Goal: Information Seeking & Learning: Check status

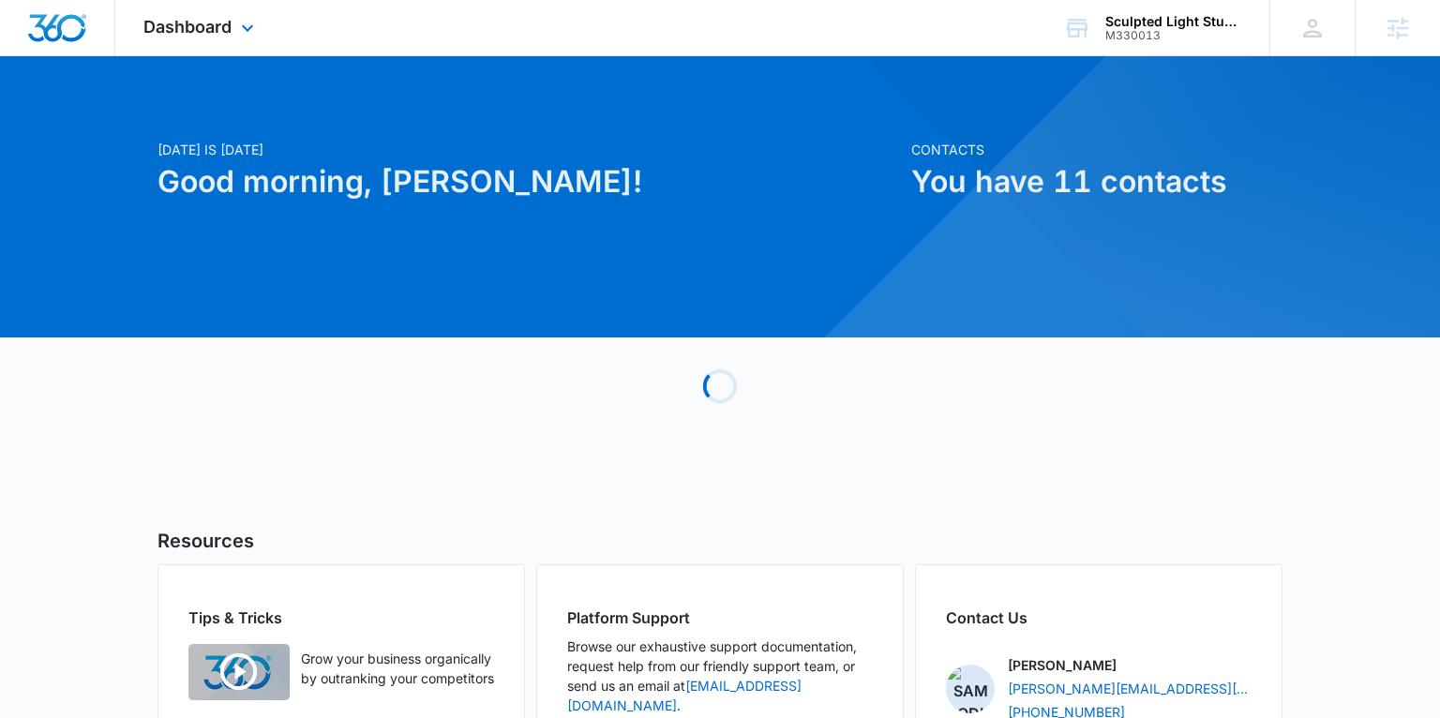
click at [233, 36] on div "Dashboard Apps Reputation Websites Forms CRM Email Social Shop Payments POS Con…" at bounding box center [201, 27] width 172 height 55
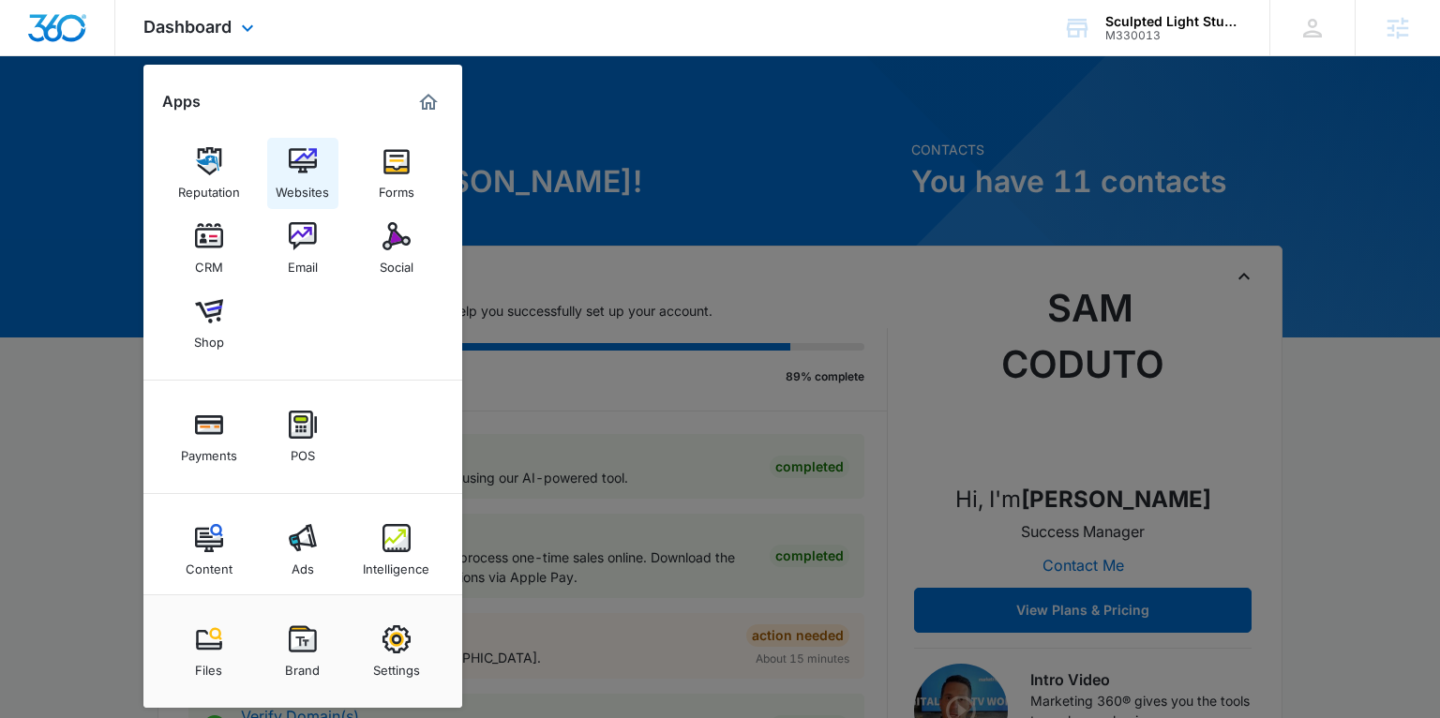
scroll to position [4, 0]
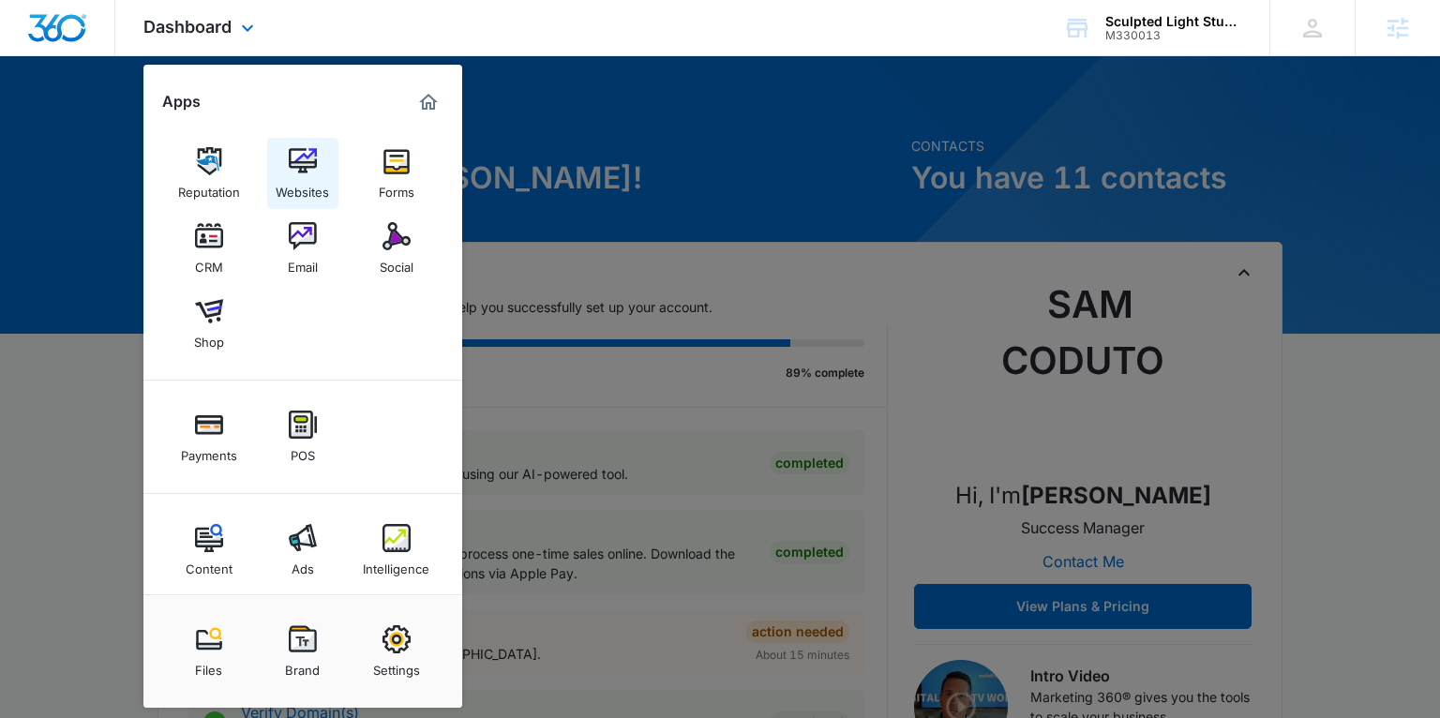
click at [301, 153] on img at bounding box center [303, 161] width 28 height 28
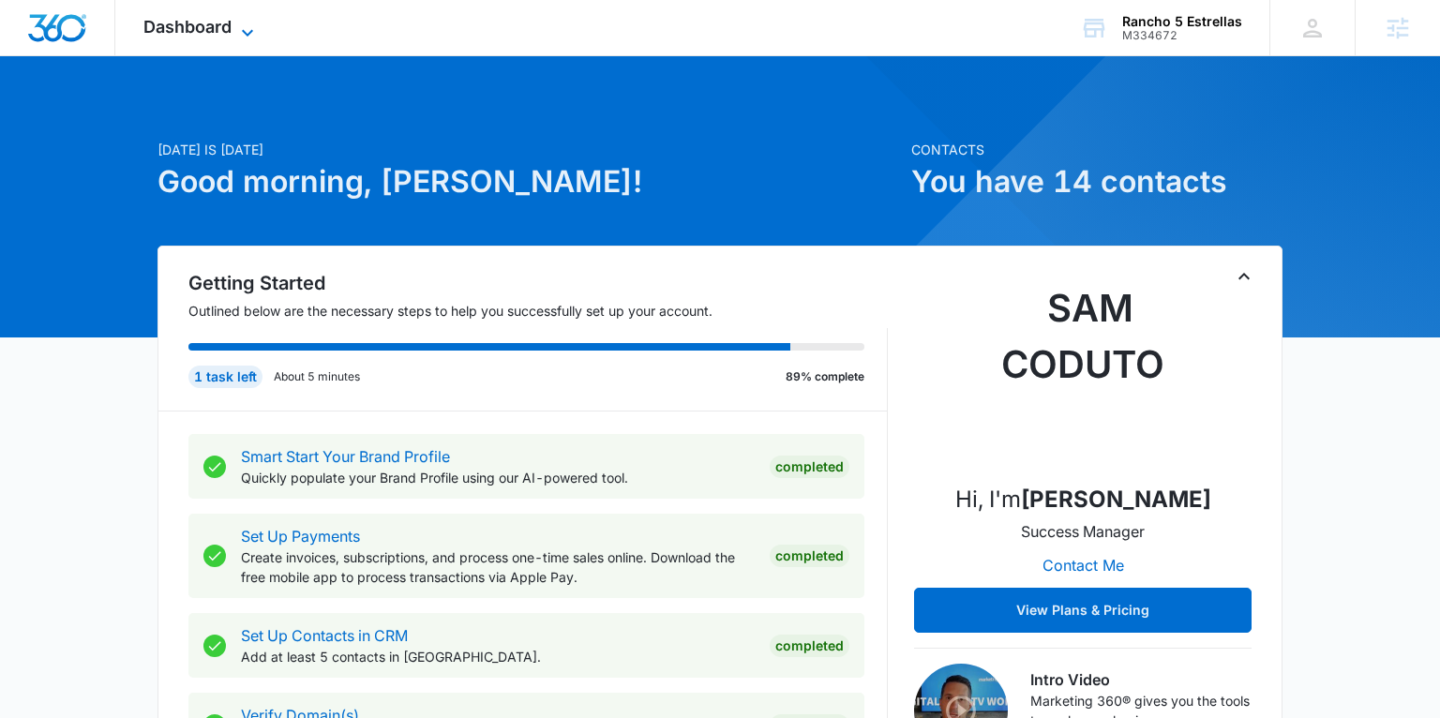
drag, startPoint x: 238, startPoint y: 32, endPoint x: 245, endPoint y: 41, distance: 11.4
click at [238, 32] on icon at bounding box center [247, 33] width 22 height 22
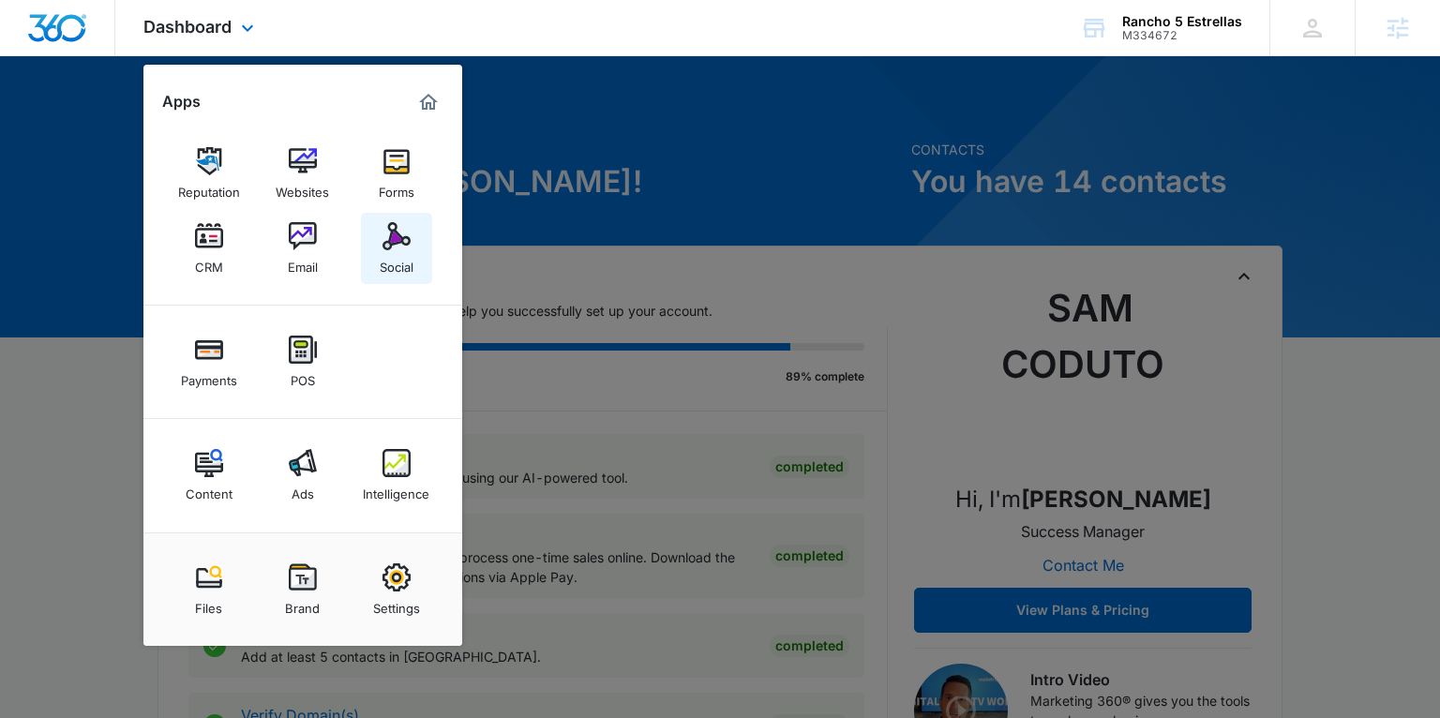
click at [394, 254] on div "Social" at bounding box center [397, 262] width 34 height 24
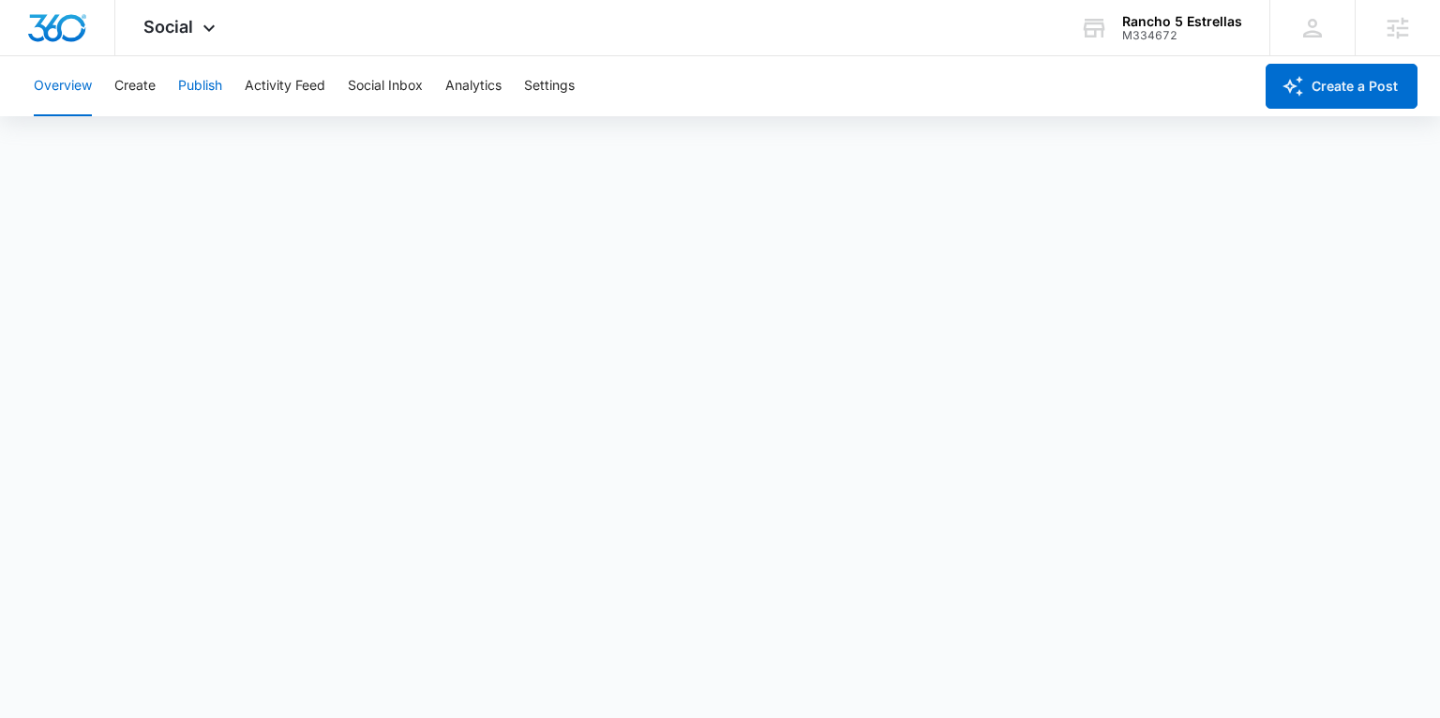
click at [187, 77] on button "Publish" at bounding box center [200, 86] width 44 height 60
click at [163, 19] on span "Social" at bounding box center [168, 27] width 50 height 20
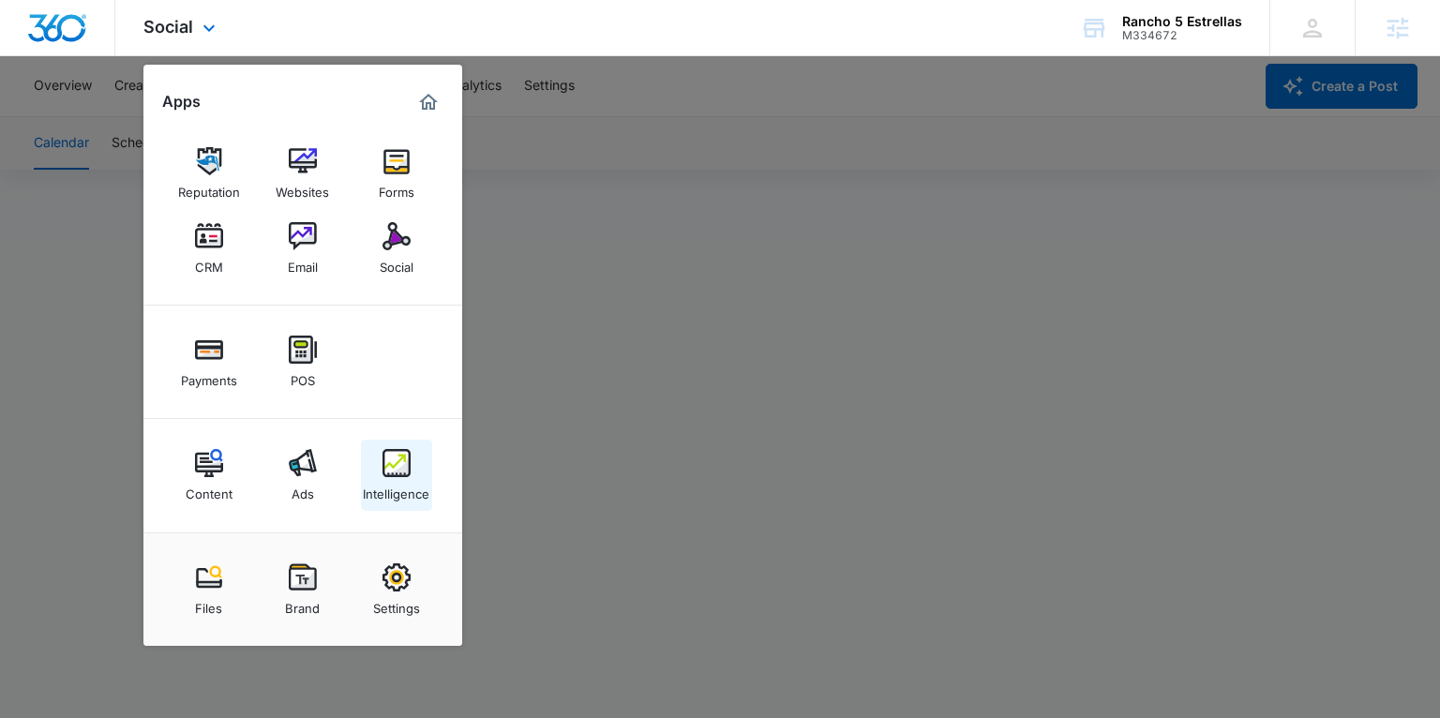
click at [401, 452] on img at bounding box center [396, 463] width 28 height 28
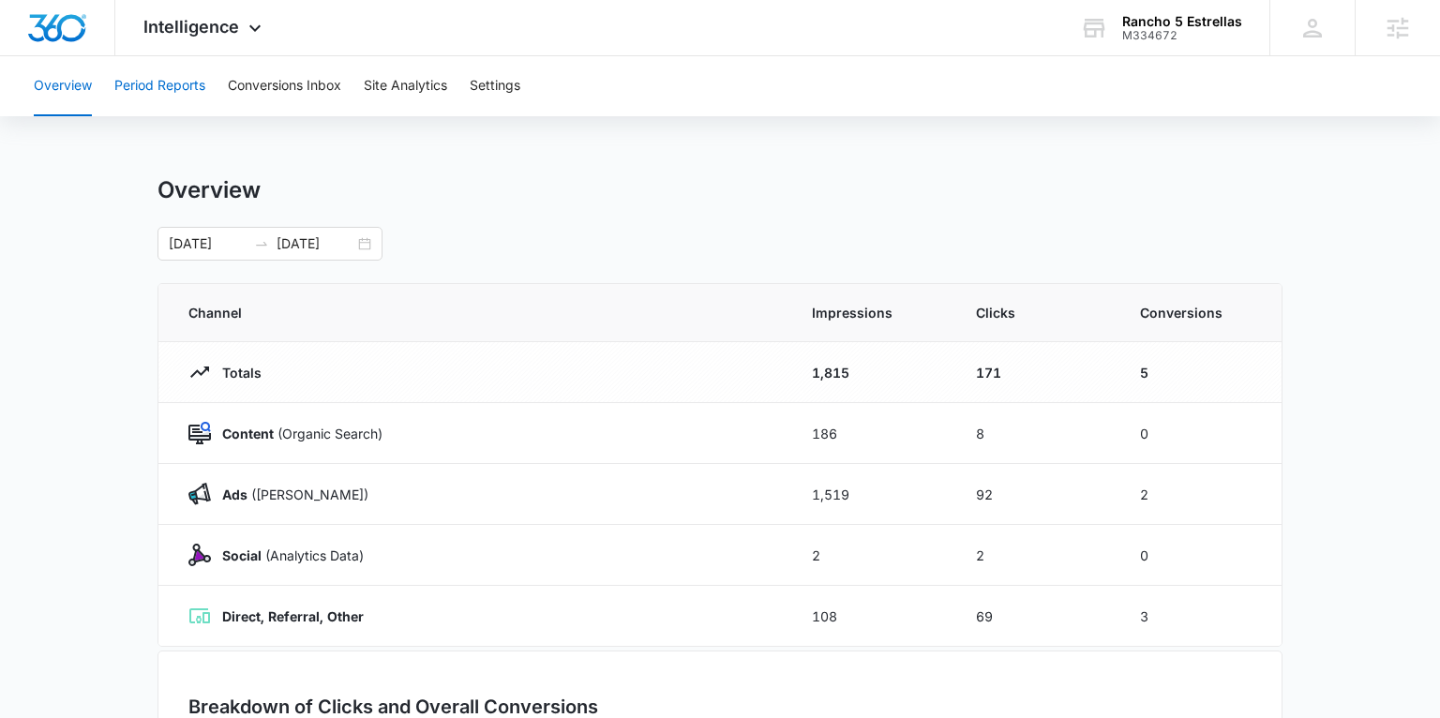
click at [186, 82] on button "Period Reports" at bounding box center [159, 86] width 91 height 60
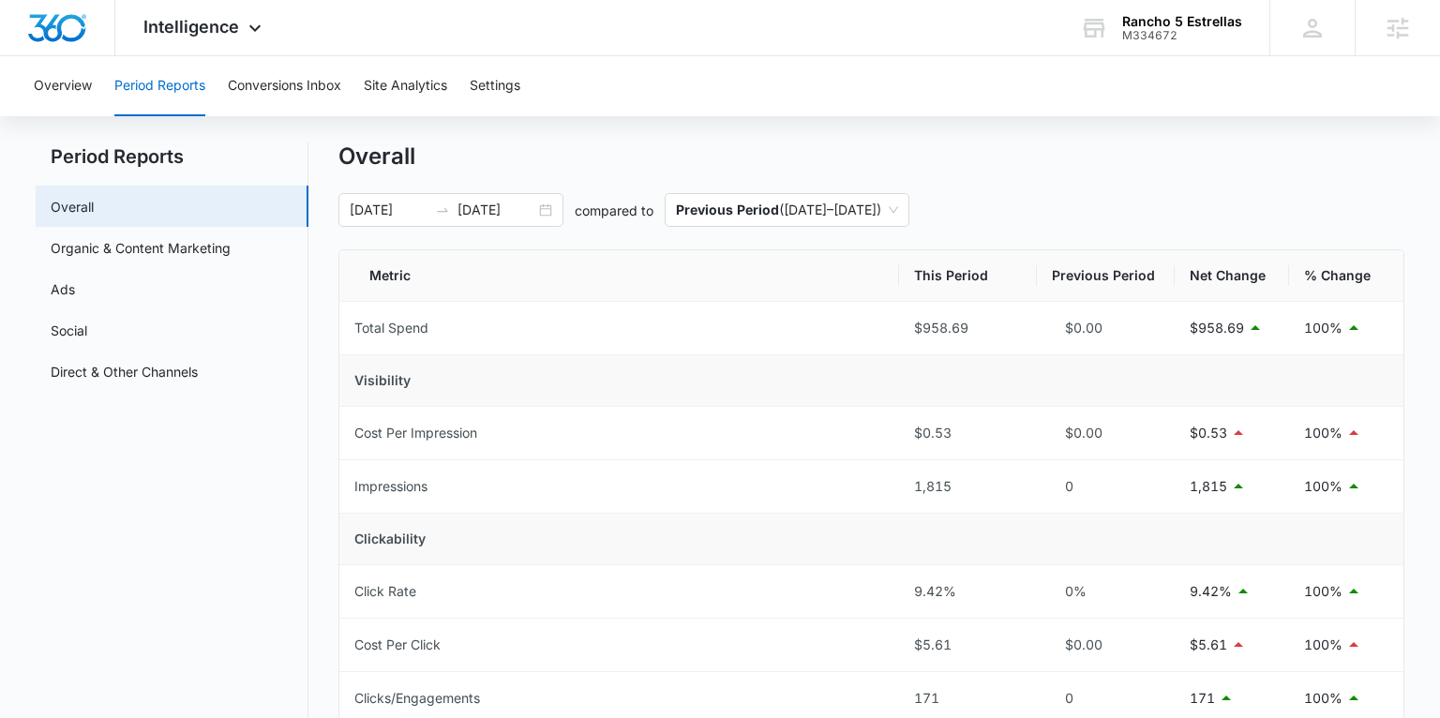
scroll to position [16, 0]
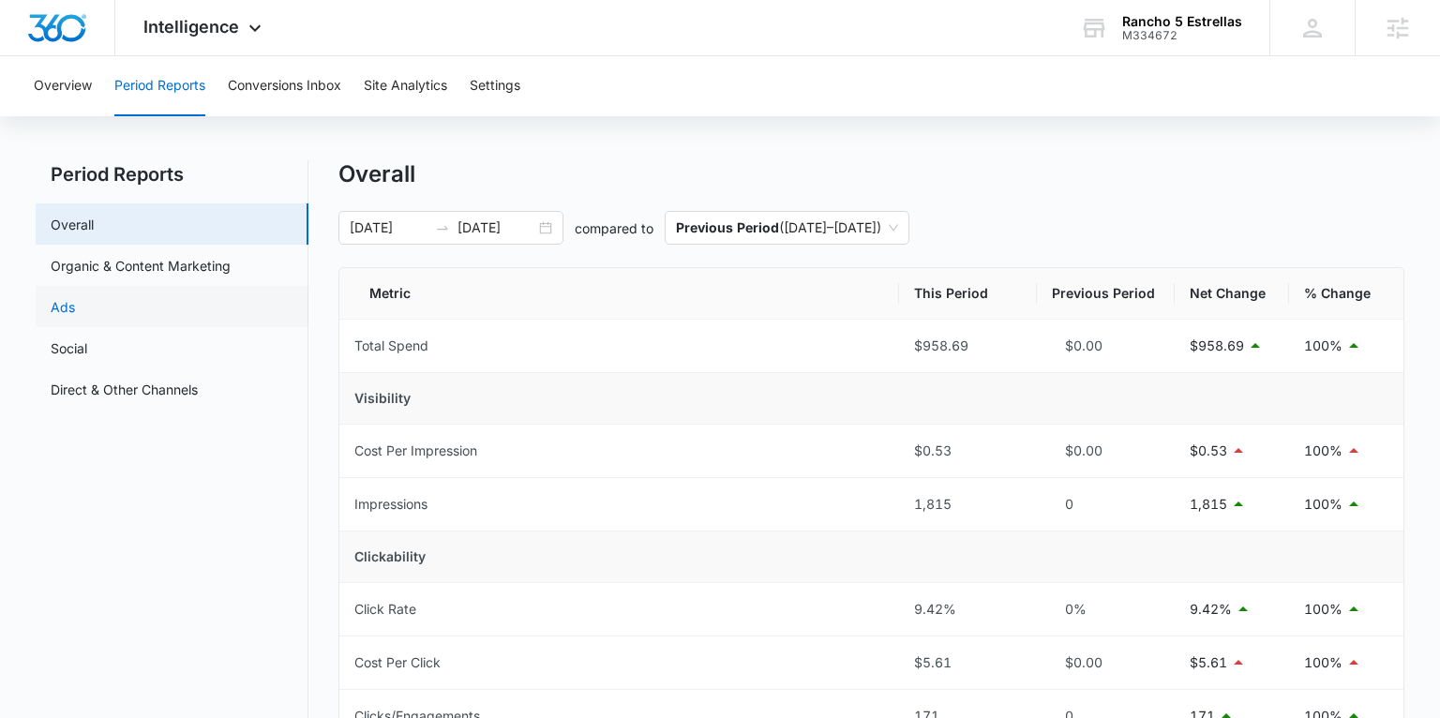
click at [75, 305] on link "Ads" at bounding box center [63, 307] width 24 height 20
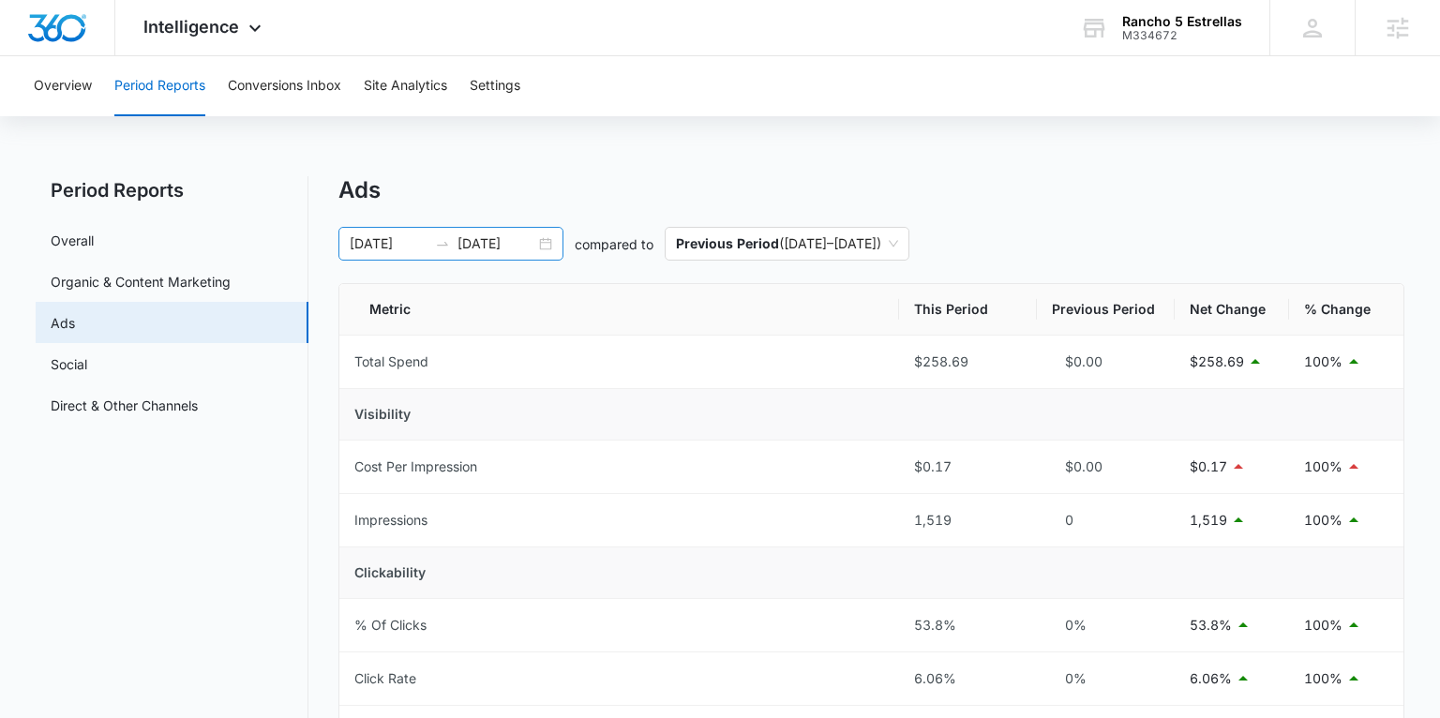
click at [550, 237] on div "[DATE] [DATE]" at bounding box center [450, 244] width 225 height 34
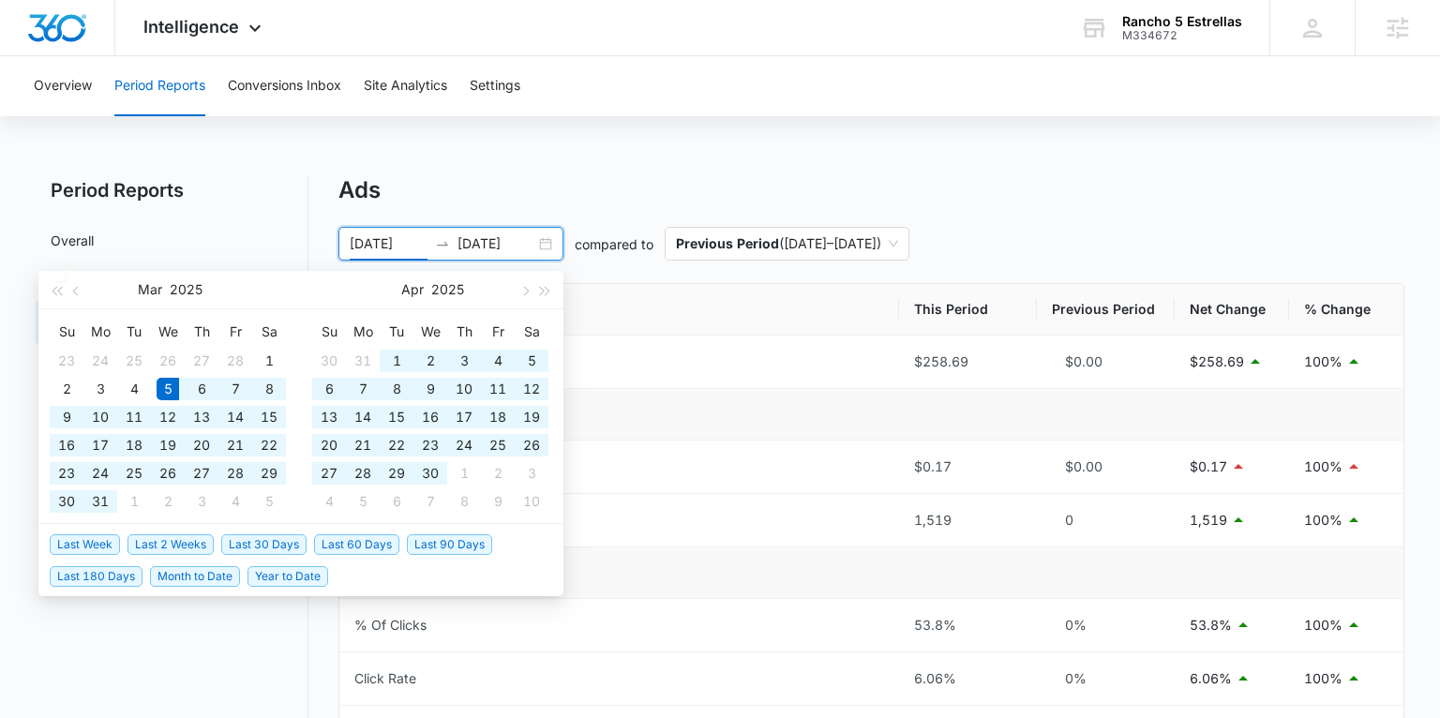
click at [545, 242] on div "[DATE] [DATE]" at bounding box center [450, 244] width 225 height 34
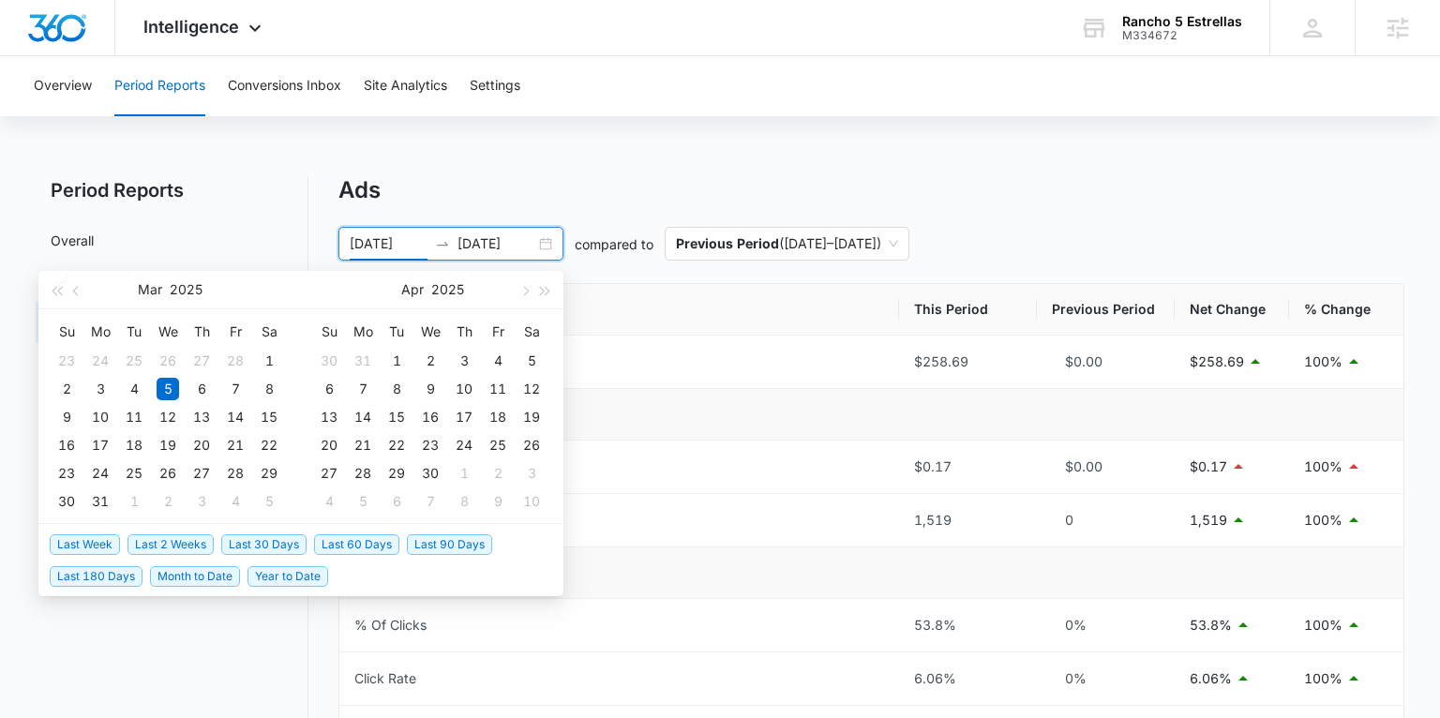
click at [197, 542] on span "Last 2 Weeks" at bounding box center [170, 544] width 86 height 21
type input "08/27/2025"
type input "09/10/2025"
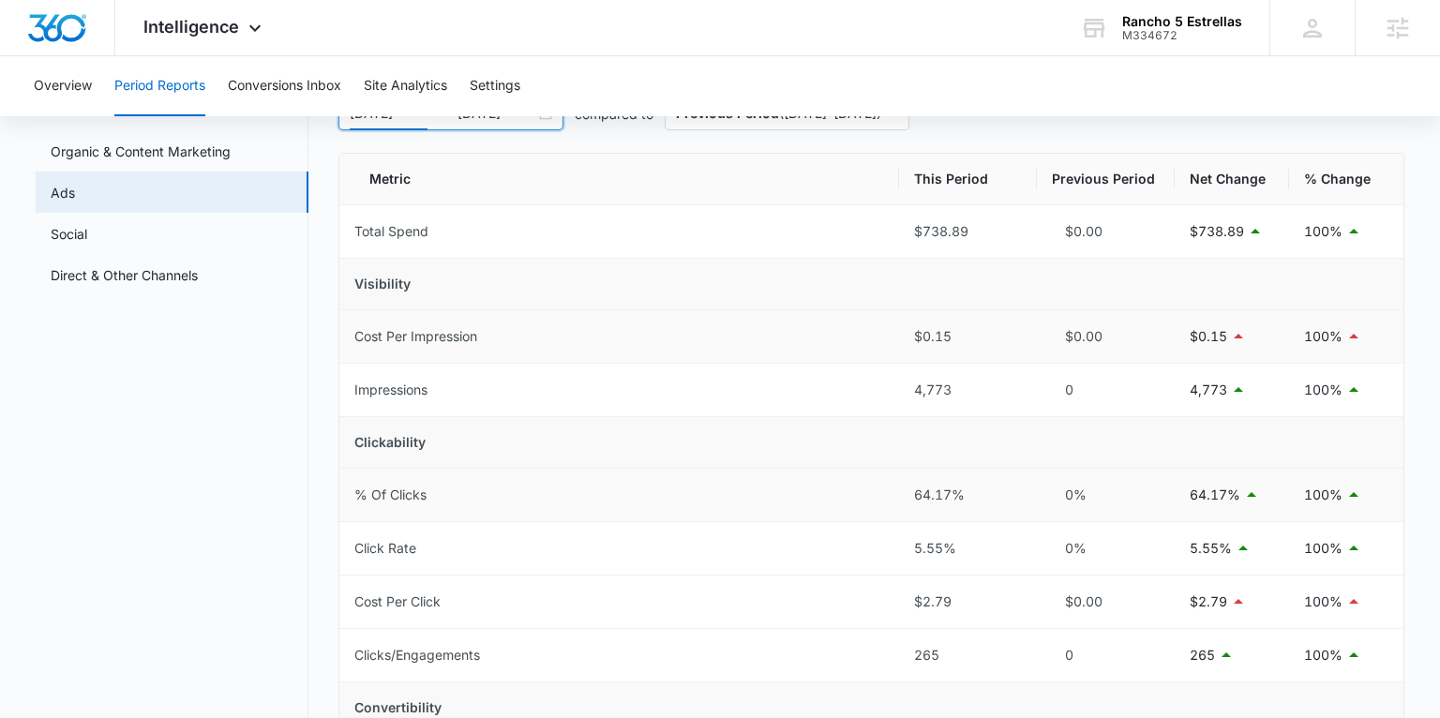
scroll to position [127, 0]
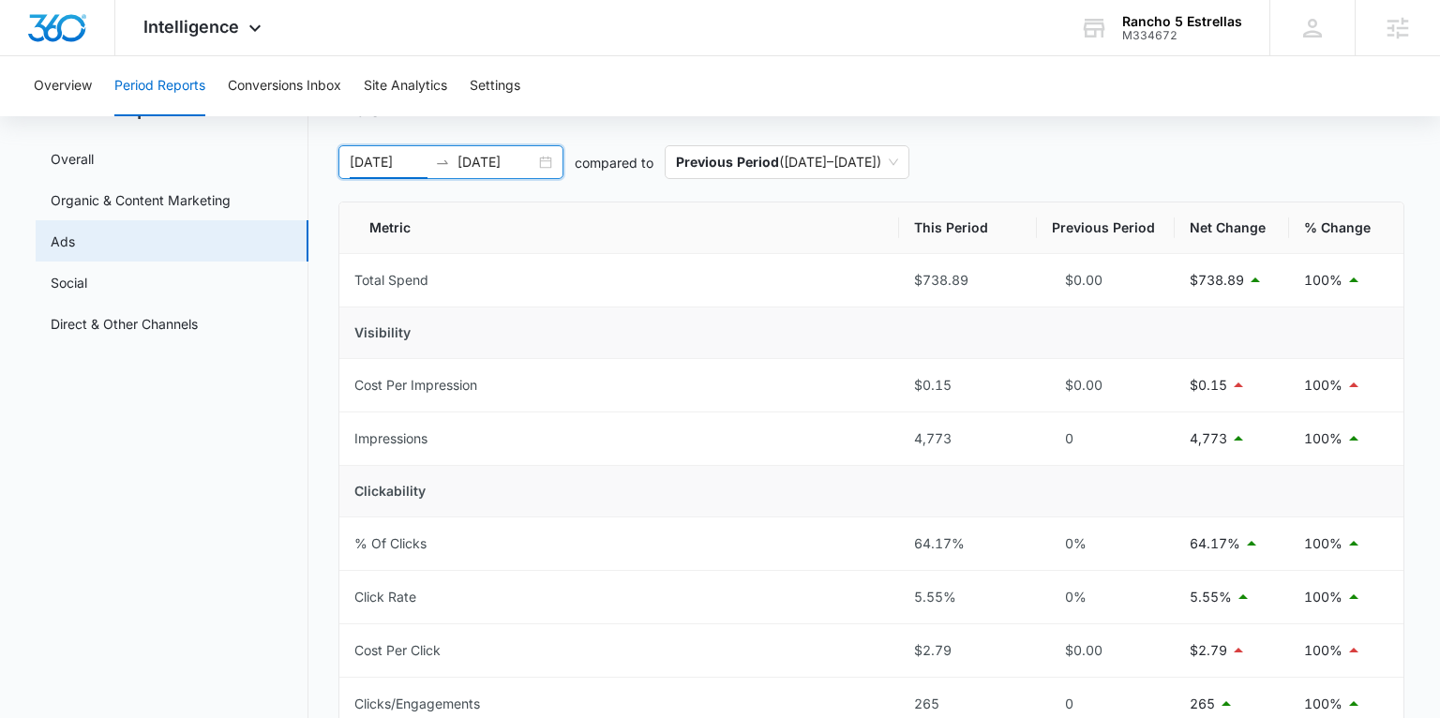
click at [544, 161] on div "08/27/2025 09/10/2025" at bounding box center [450, 162] width 225 height 34
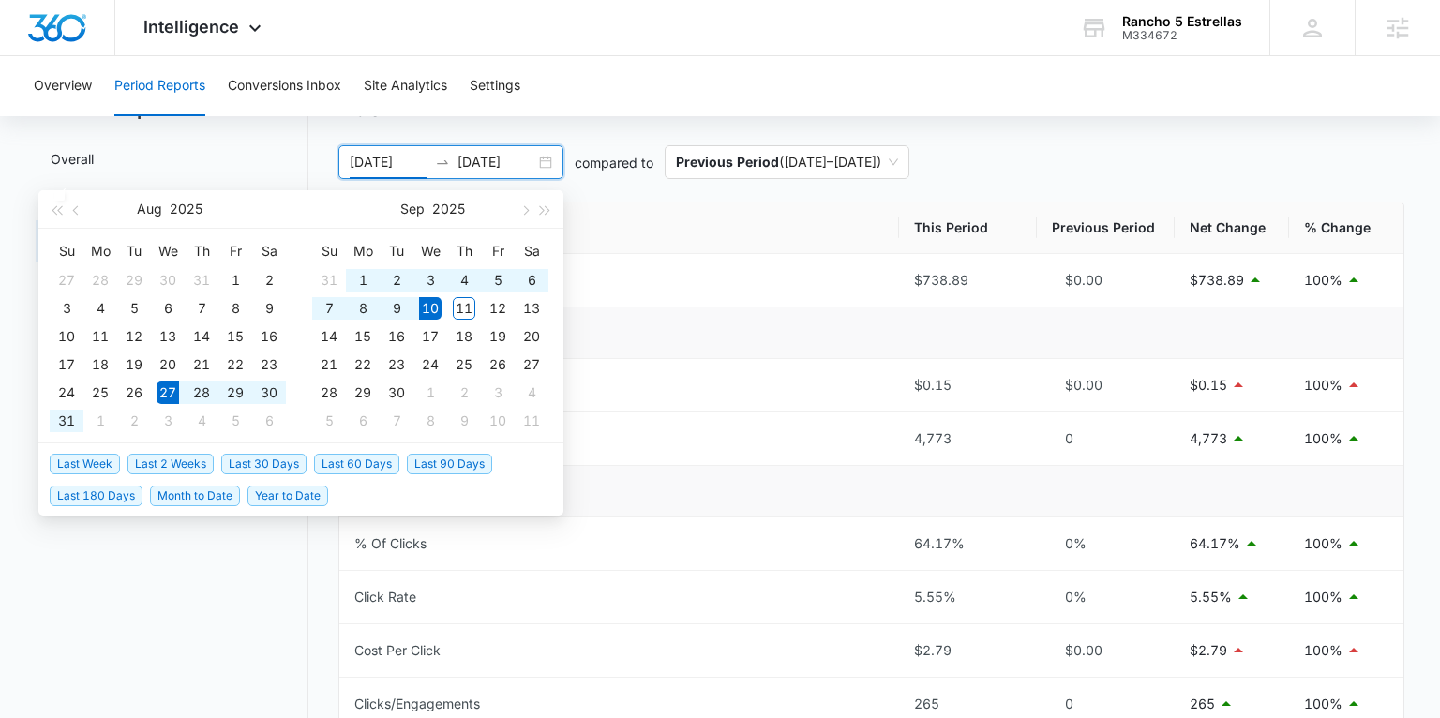
scroll to position [80, 0]
type input "08/27/2025"
click at [158, 459] on span "Last 2 Weeks" at bounding box center [170, 465] width 86 height 21
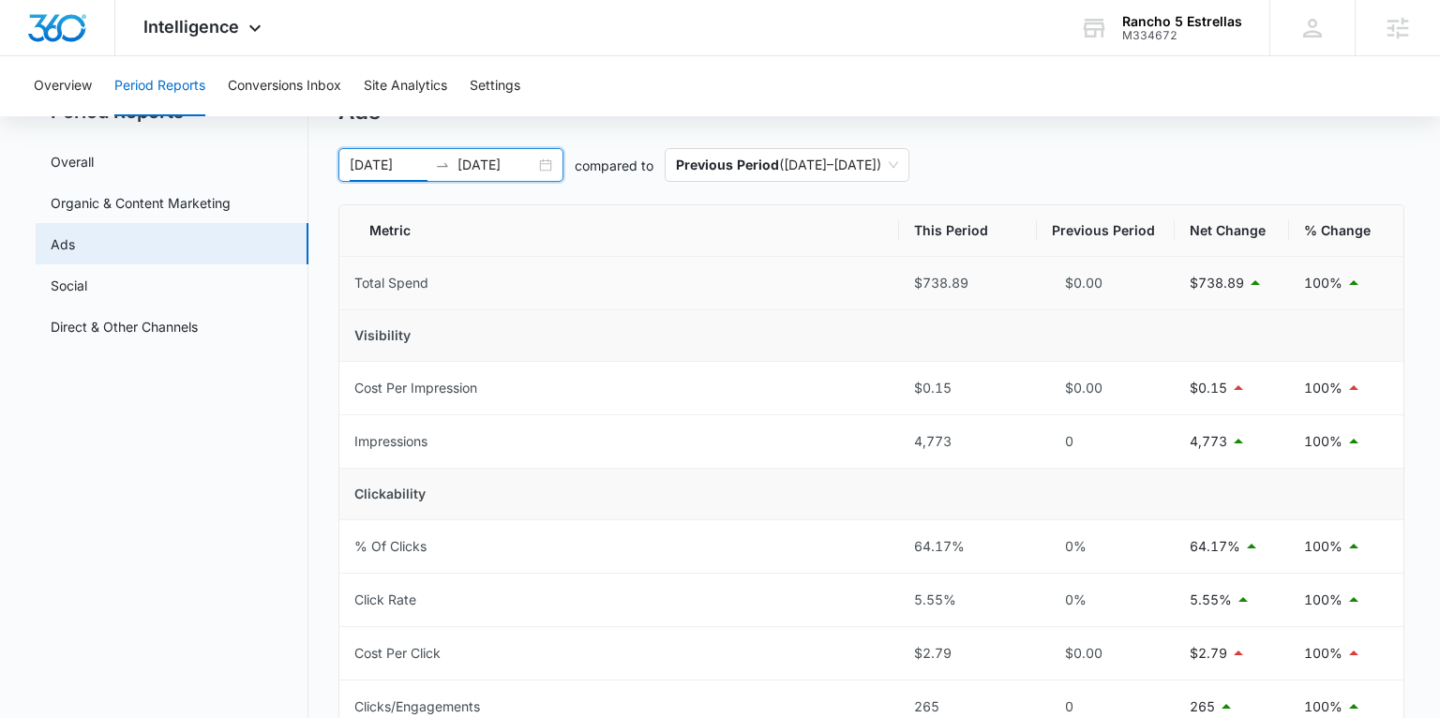
scroll to position [127, 0]
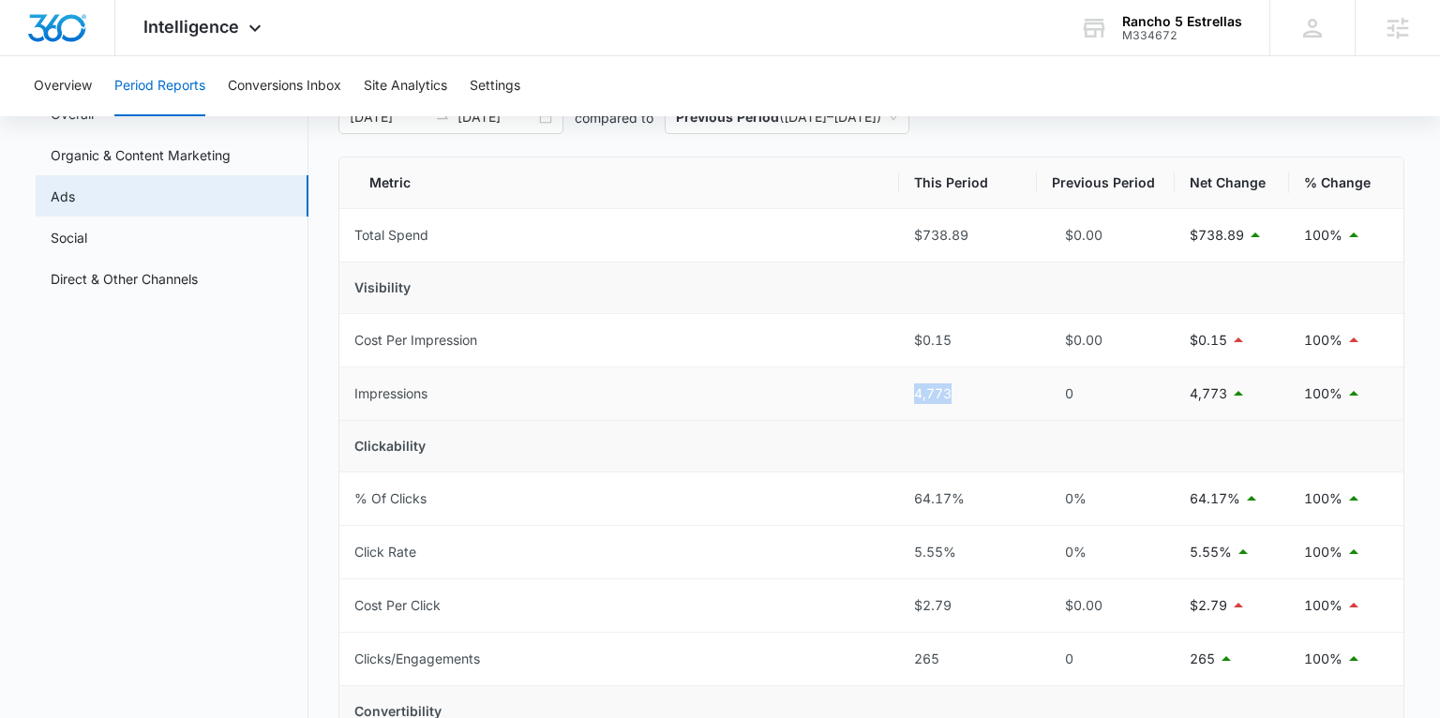
drag, startPoint x: 952, startPoint y: 392, endPoint x: 915, endPoint y: 395, distance: 37.6
click at [915, 395] on div "4,773" at bounding box center [968, 393] width 108 height 21
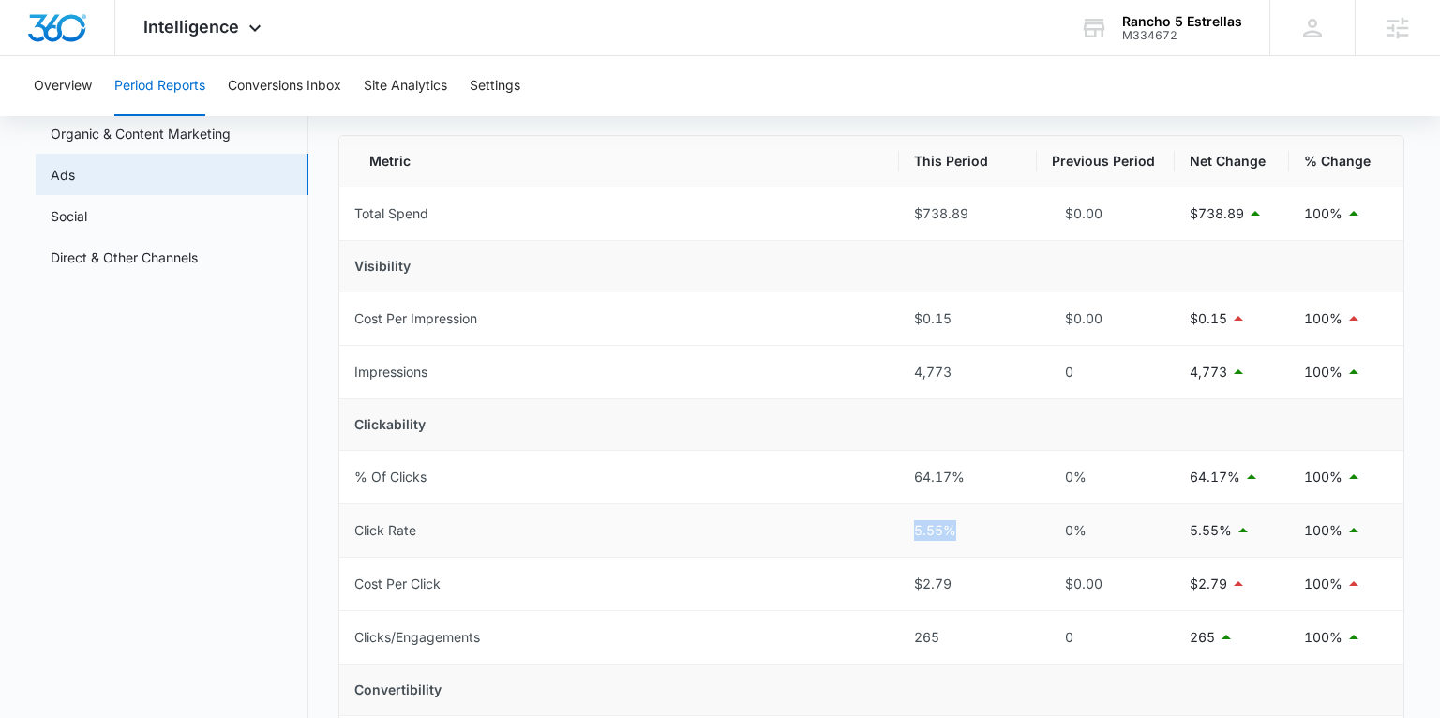
drag, startPoint x: 957, startPoint y: 529, endPoint x: 911, endPoint y: 532, distance: 46.1
click at [911, 532] on td "5.55%" at bounding box center [968, 530] width 138 height 53
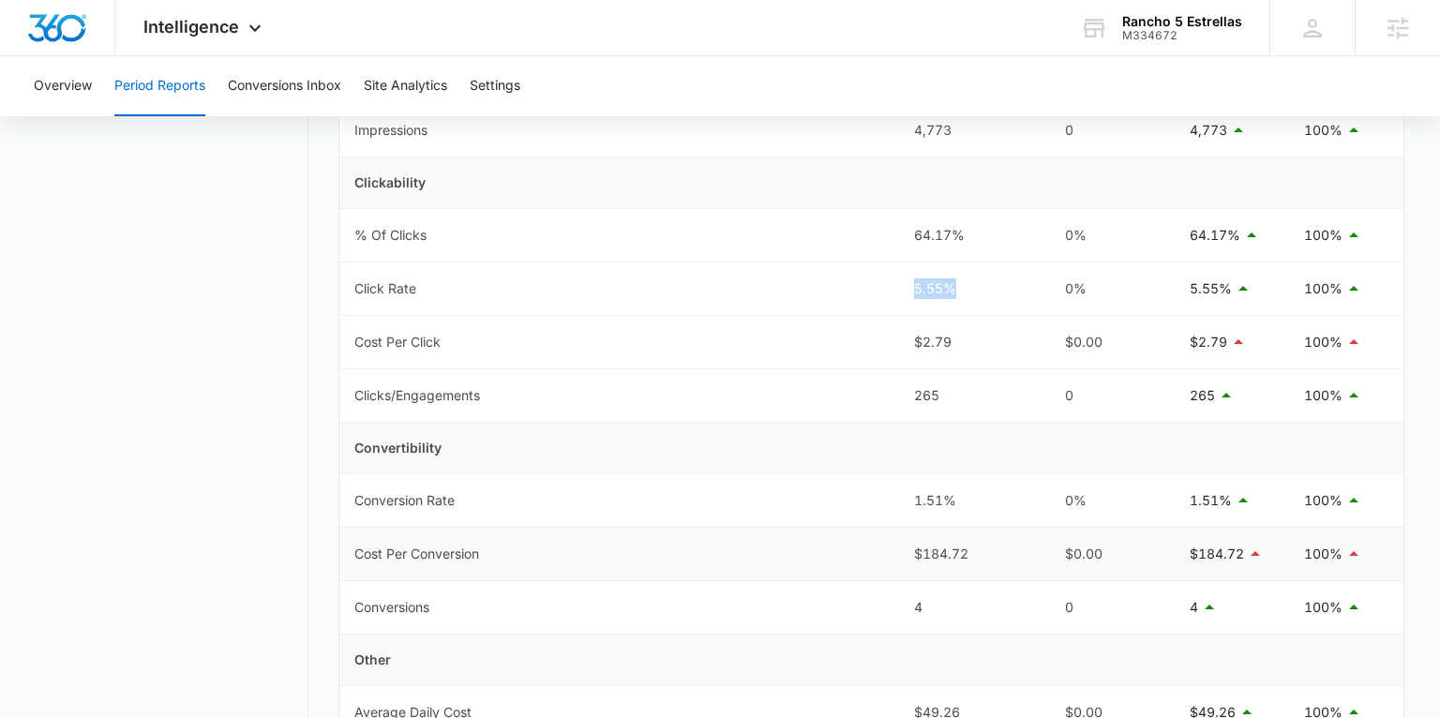
scroll to position [394, 0]
drag, startPoint x: 923, startPoint y: 604, endPoint x: 913, endPoint y: 605, distance: 10.4
click at [914, 605] on div "4" at bounding box center [968, 603] width 108 height 21
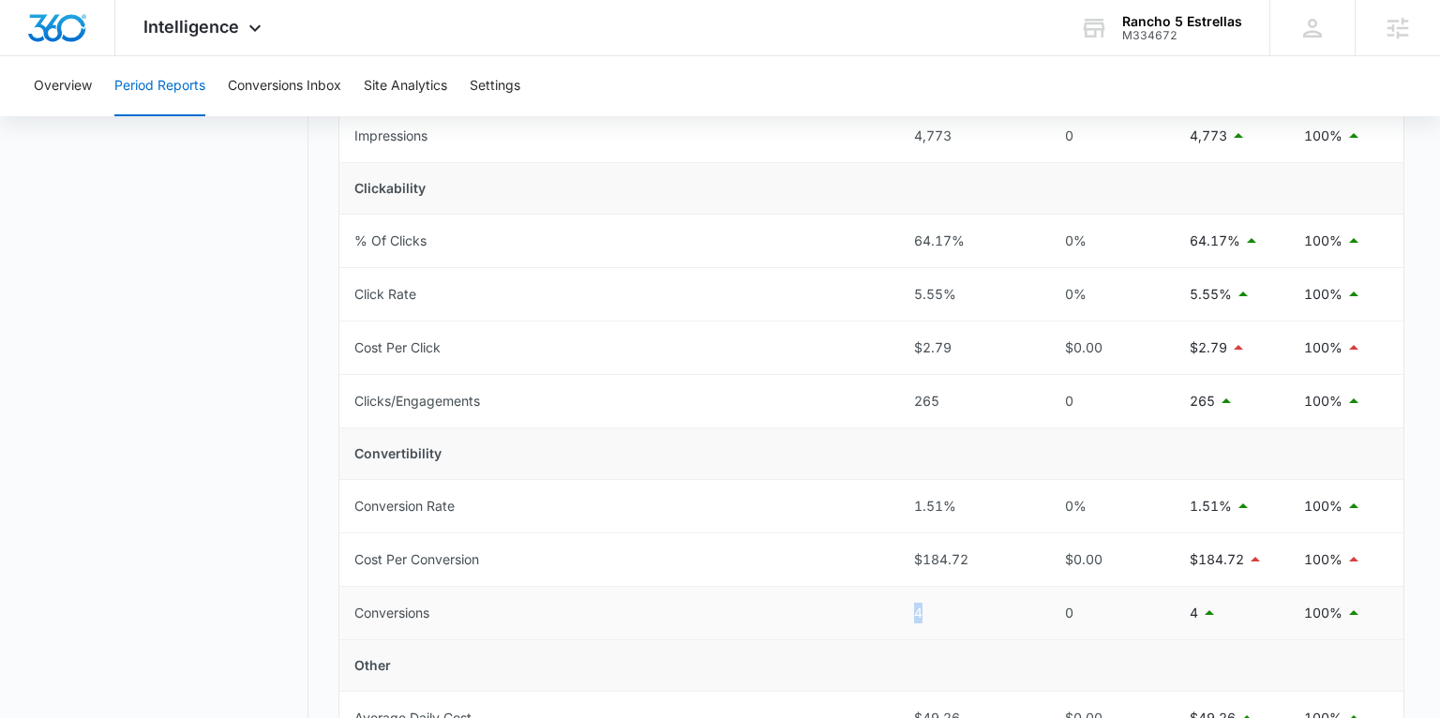
scroll to position [351, 0]
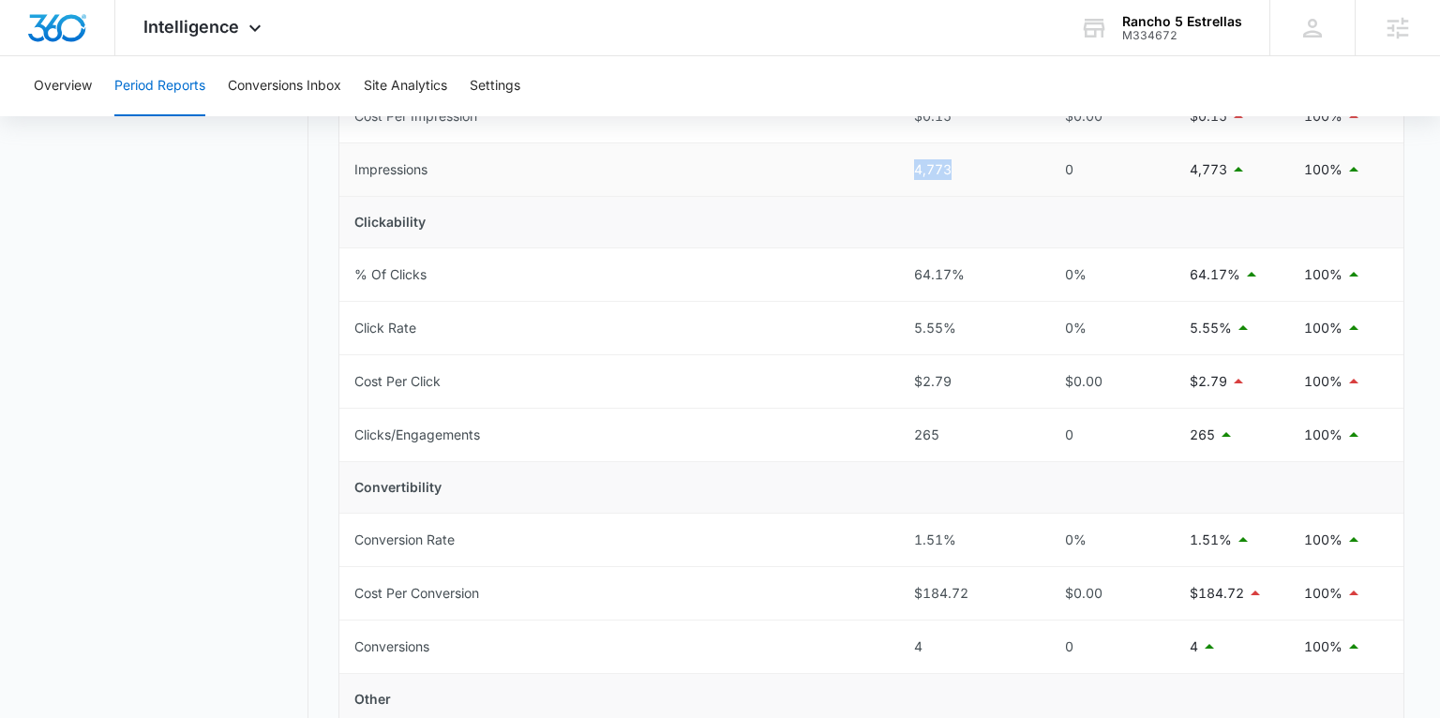
drag, startPoint x: 950, startPoint y: 171, endPoint x: 911, endPoint y: 172, distance: 38.4
click at [911, 172] on td "4,773" at bounding box center [968, 169] width 138 height 53
drag, startPoint x: 956, startPoint y: 328, endPoint x: 922, endPoint y: 327, distance: 34.7
click at [914, 328] on div "5.55%" at bounding box center [968, 328] width 108 height 21
click at [963, 324] on div "5.55%" at bounding box center [968, 328] width 108 height 21
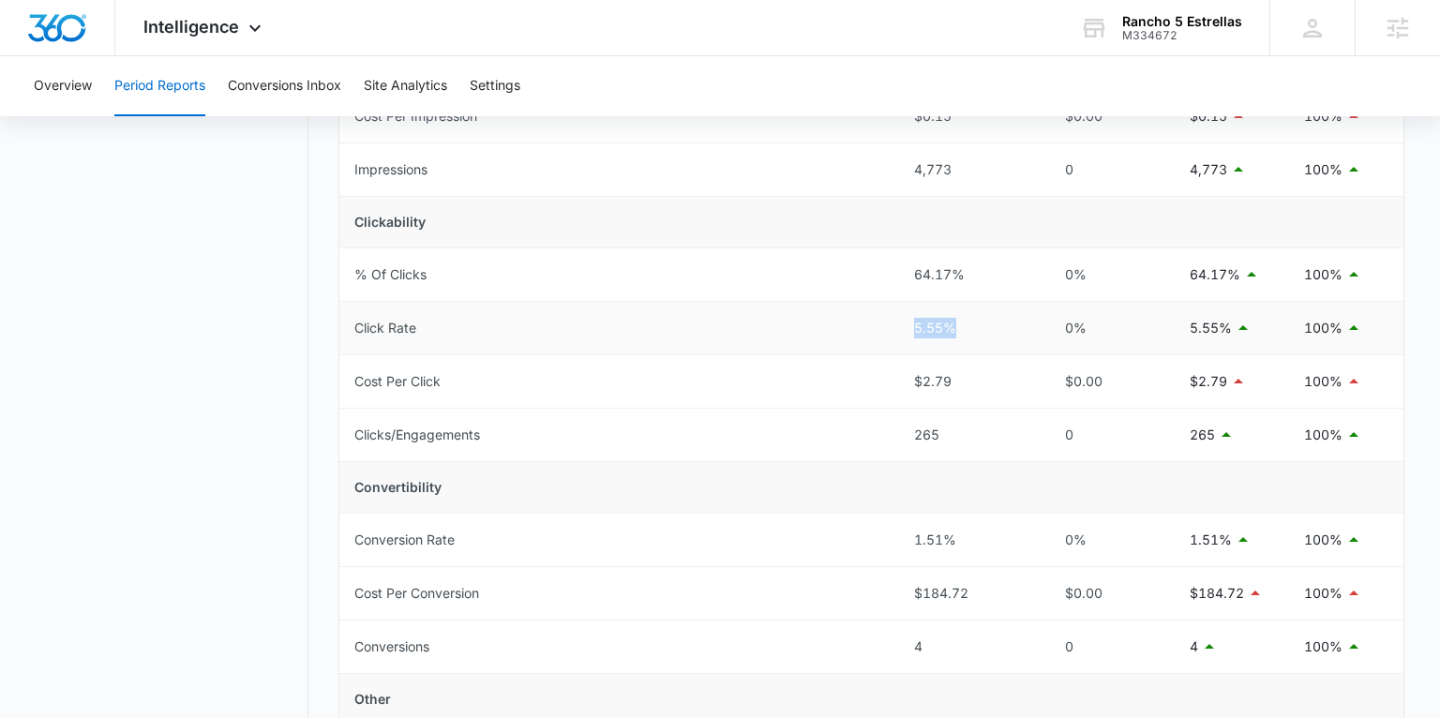
drag, startPoint x: 940, startPoint y: 325, endPoint x: 916, endPoint y: 325, distance: 24.4
click at [916, 325] on div "5.55%" at bounding box center [968, 328] width 108 height 21
drag, startPoint x: 958, startPoint y: 164, endPoint x: 905, endPoint y: 166, distance: 53.5
click at [905, 166] on td "4,773" at bounding box center [968, 169] width 138 height 53
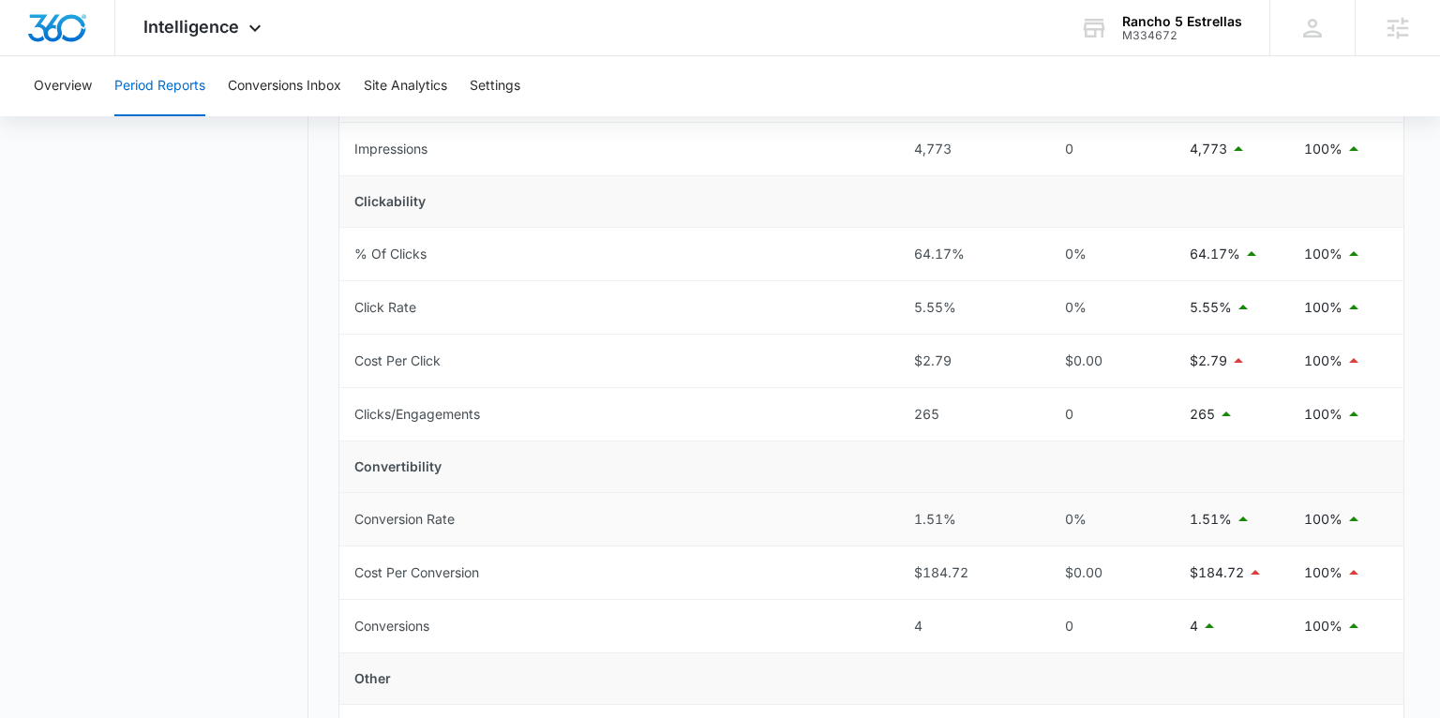
scroll to position [372, 0]
drag, startPoint x: 956, startPoint y: 530, endPoint x: 907, endPoint y: 538, distance: 49.5
click at [907, 538] on td "1.51%" at bounding box center [968, 518] width 138 height 53
drag, startPoint x: 942, startPoint y: 146, endPoint x: 912, endPoint y: 147, distance: 30.0
click at [912, 147] on td "4,773" at bounding box center [968, 148] width 138 height 53
